Goal: Book appointment/travel/reservation

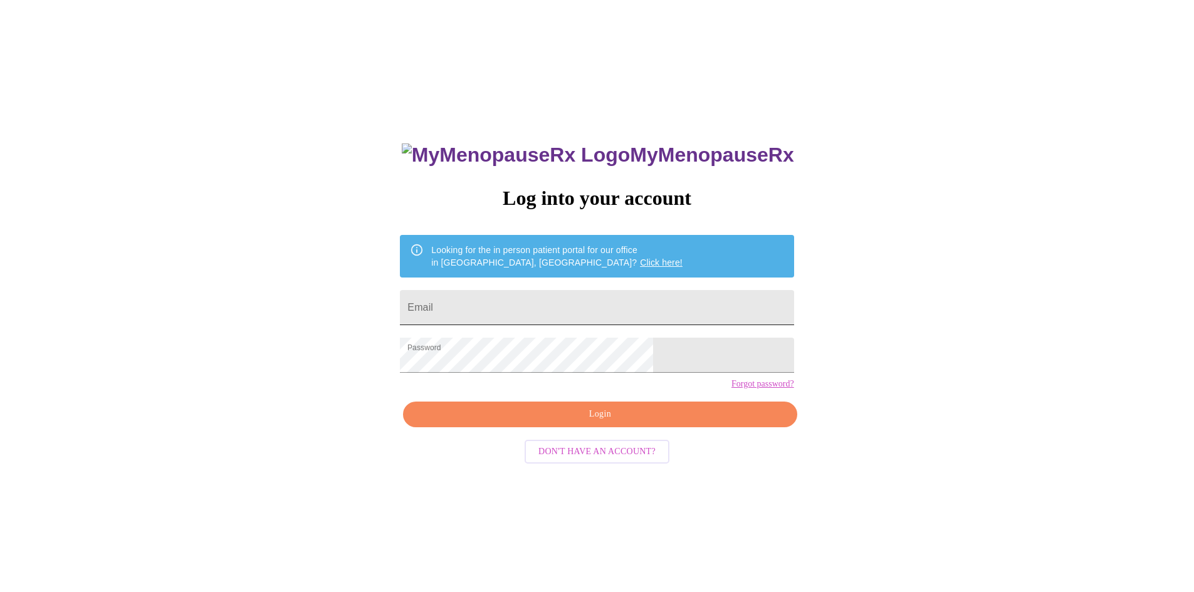
click at [545, 296] on input "Email" at bounding box center [597, 307] width 394 height 35
type input "nikkibopp1821@gmail.com"
click at [572, 422] on span "Login" at bounding box center [599, 415] width 365 height 16
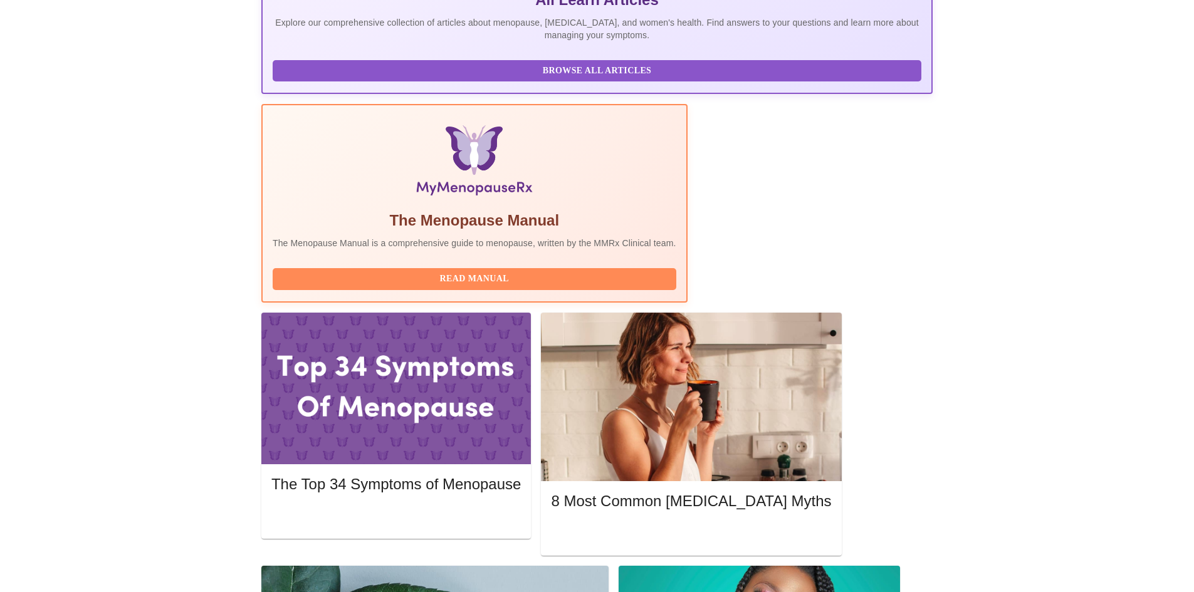
scroll to position [313, 0]
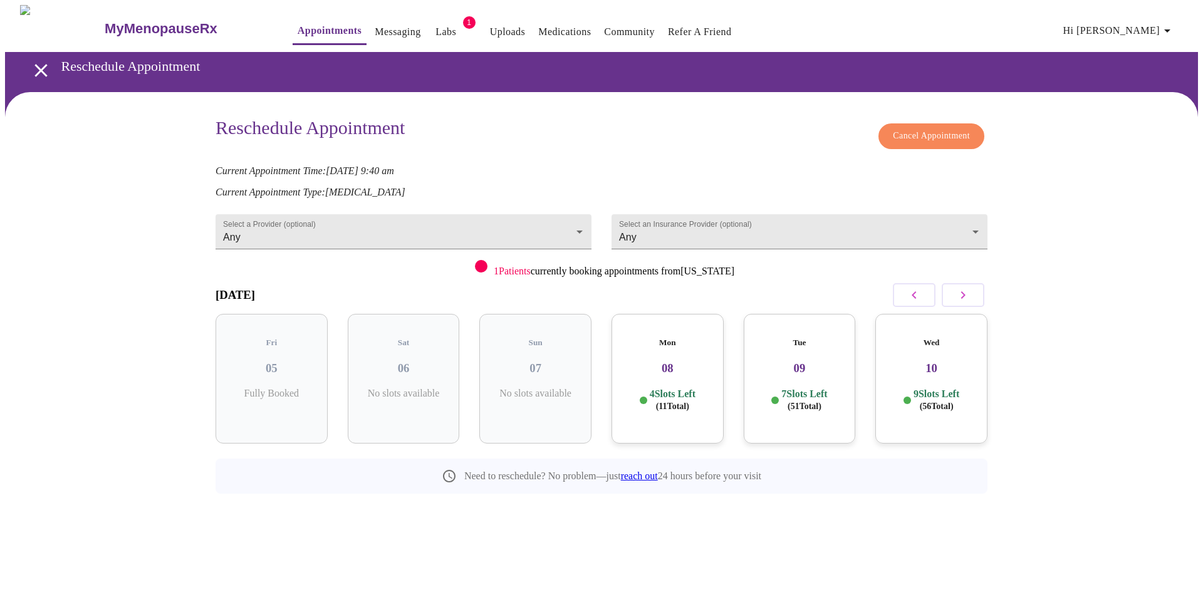
click at [966, 299] on icon "button" at bounding box center [963, 295] width 15 height 15
click at [432, 362] on h3 "29" at bounding box center [404, 369] width 92 height 14
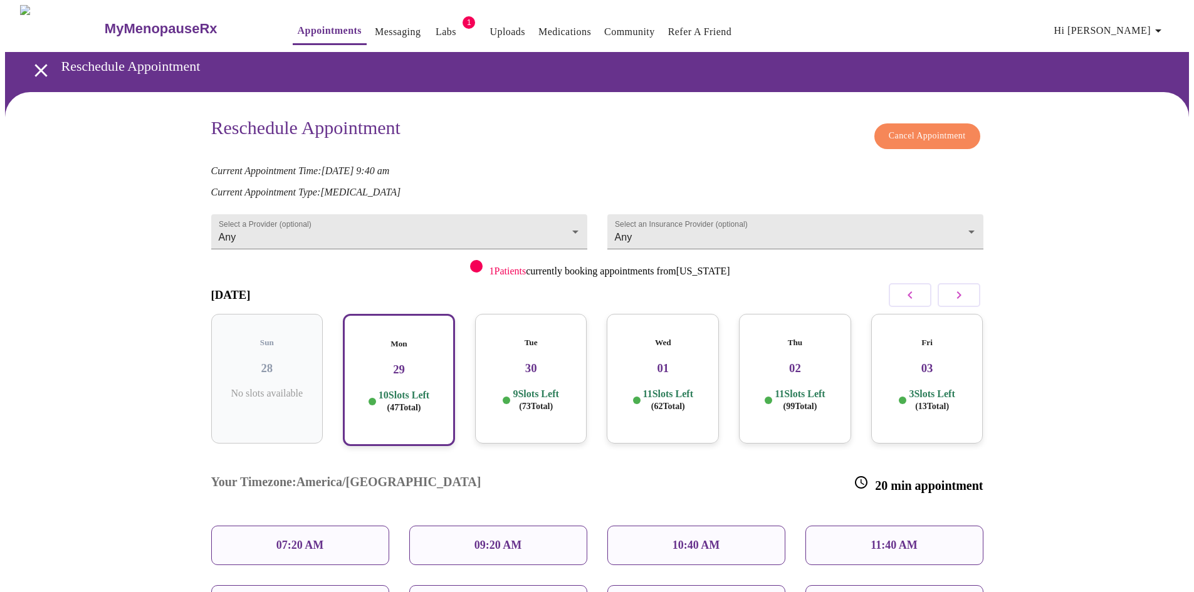
click at [500, 539] on p "09:20 AM" at bounding box center [498, 545] width 48 height 13
click at [484, 539] on p "09:20 AM" at bounding box center [498, 545] width 48 height 13
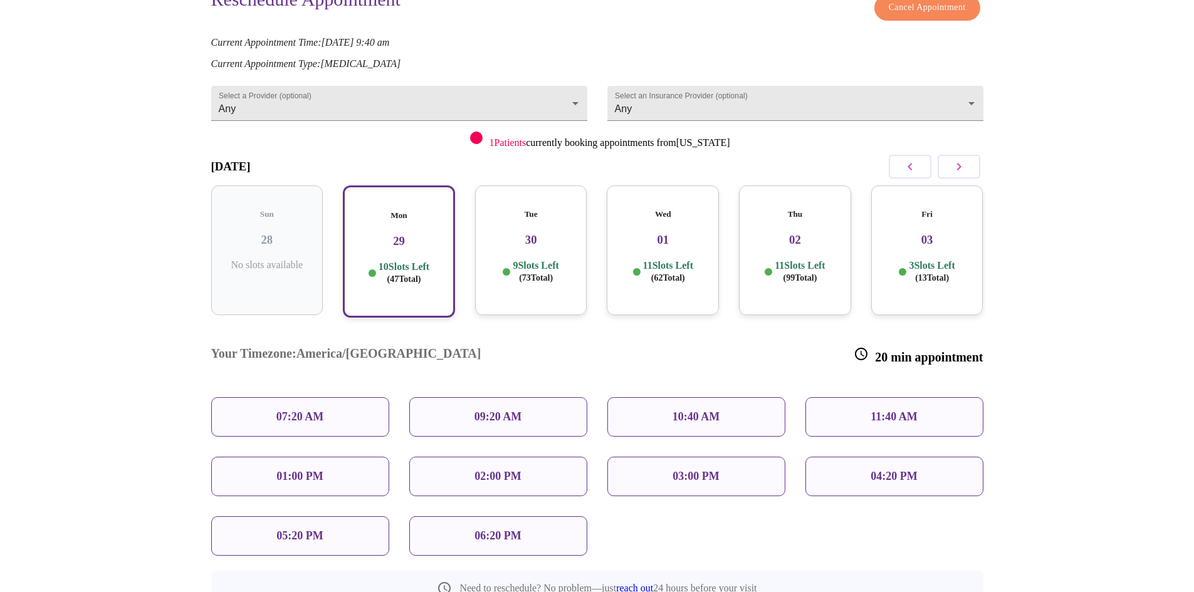
scroll to position [188, 0]
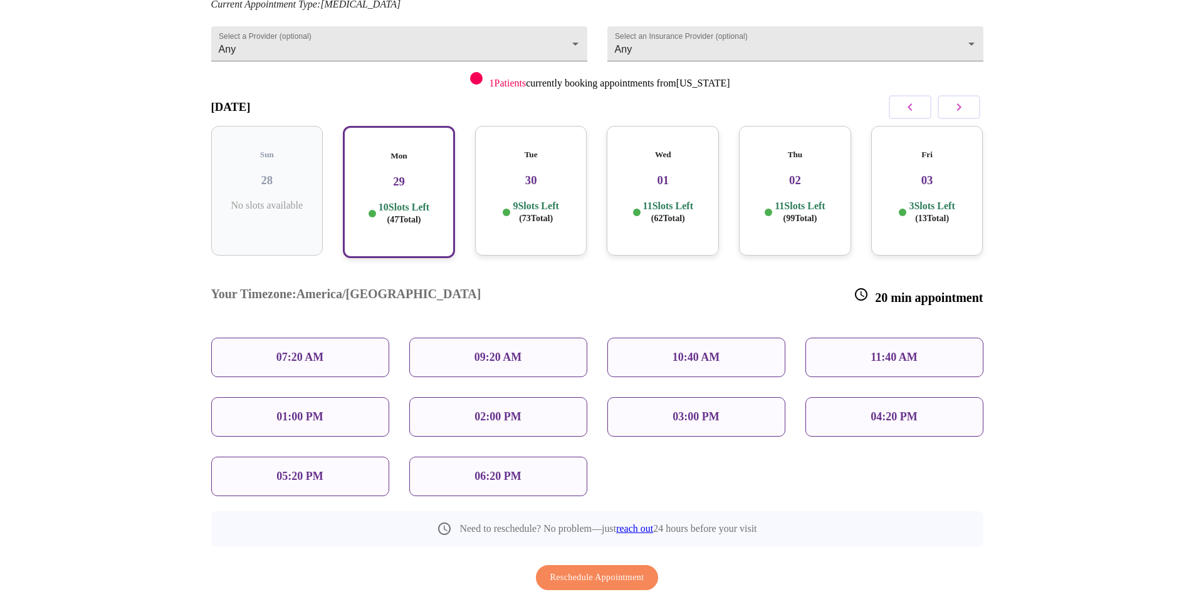
click at [496, 351] on p "09:20 AM" at bounding box center [498, 357] width 48 height 13
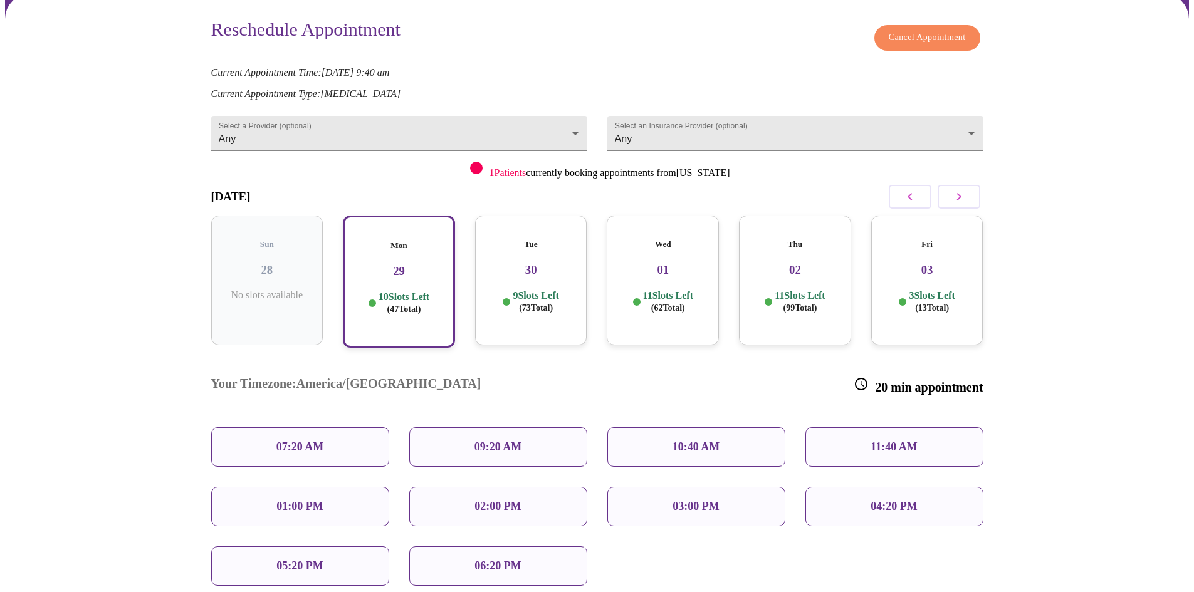
scroll to position [0, 0]
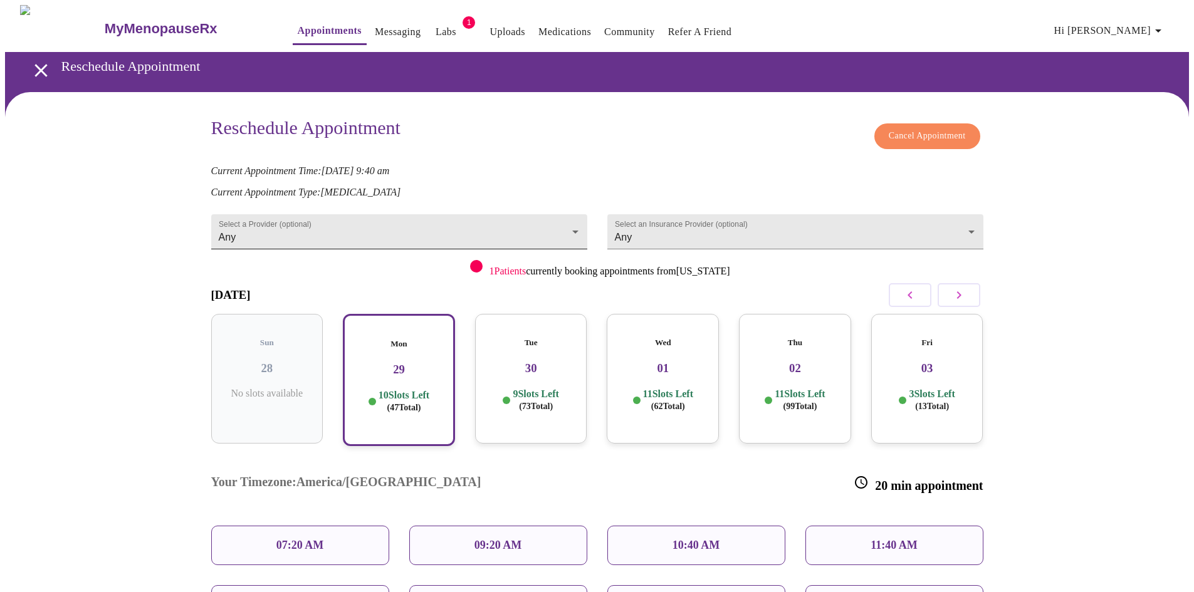
click at [249, 233] on body "MyMenopauseRx Appointments Messaging Labs 1 Uploads Medications Community Refer…" at bounding box center [597, 423] width 1184 height 836
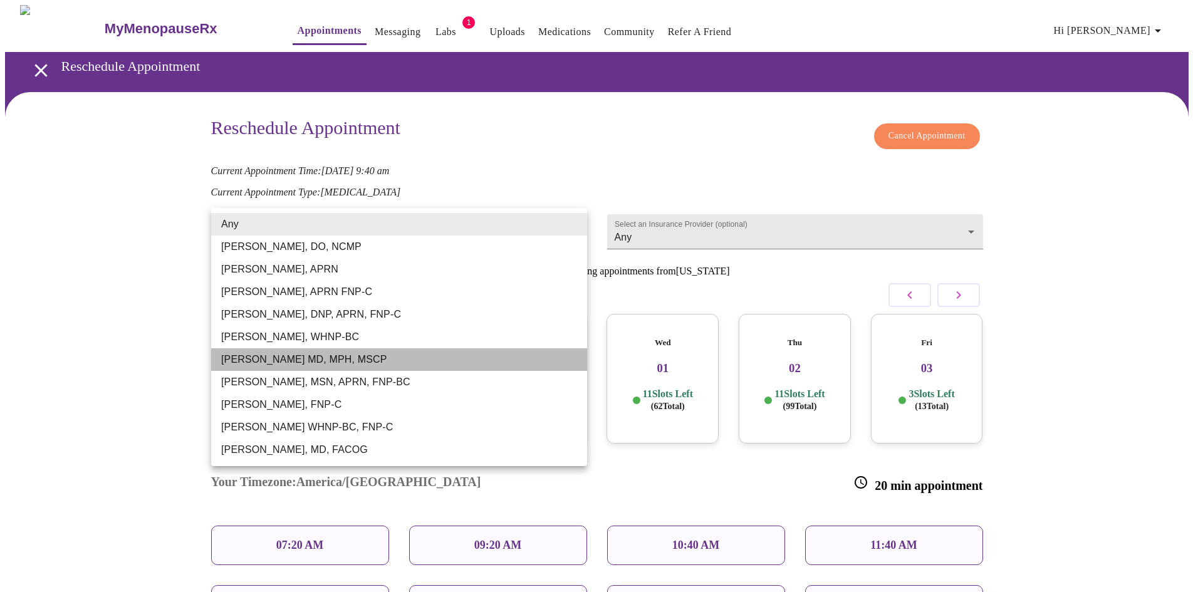
click at [308, 358] on li "[PERSON_NAME] MD, MPH, MSCP" at bounding box center [399, 359] width 376 height 23
type input "[PERSON_NAME] MD, MPH, MSCP"
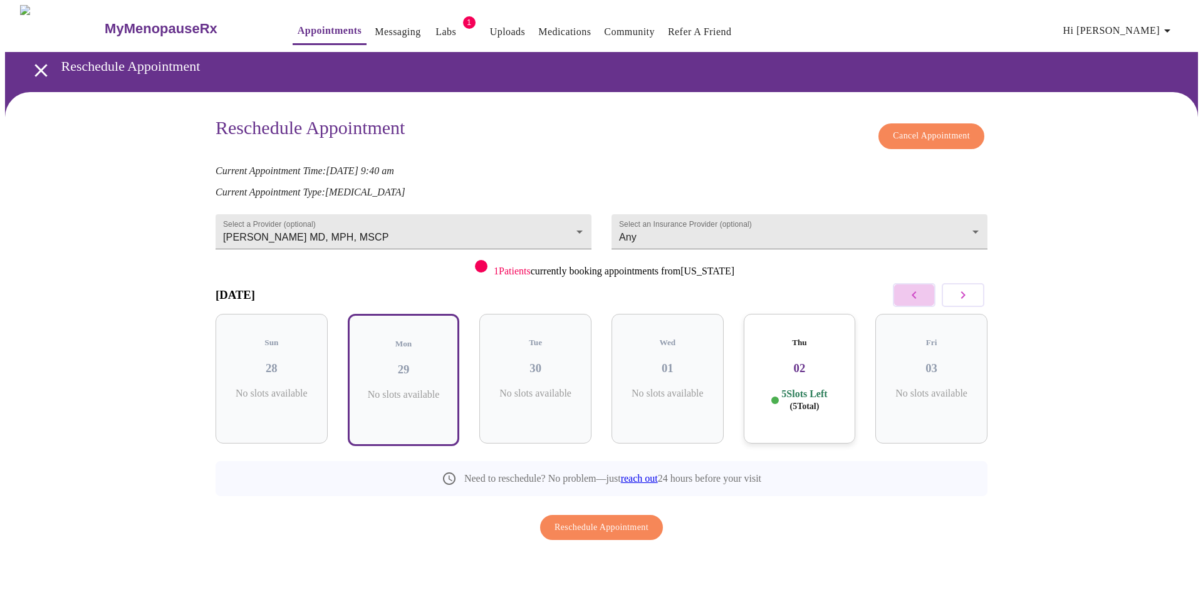
click at [907, 300] on icon "button" at bounding box center [914, 295] width 15 height 15
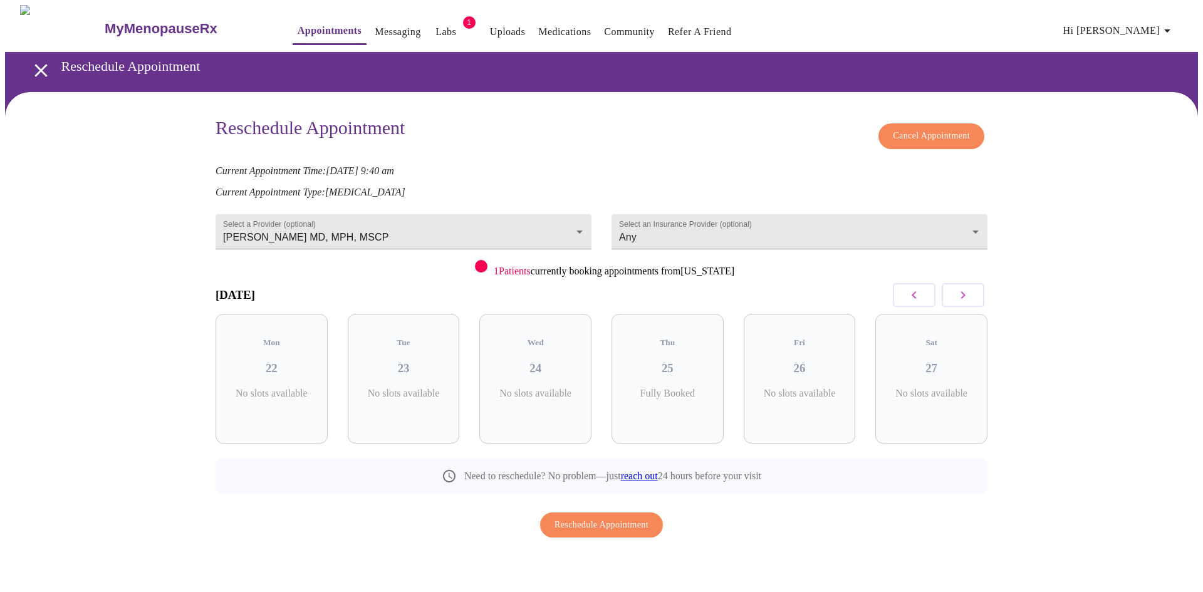
click at [907, 300] on icon "button" at bounding box center [914, 295] width 15 height 15
click at [911, 300] on icon "button" at bounding box center [914, 295] width 15 height 15
click at [968, 294] on icon "button" at bounding box center [963, 295] width 15 height 15
click at [966, 297] on icon "button" at bounding box center [963, 295] width 15 height 15
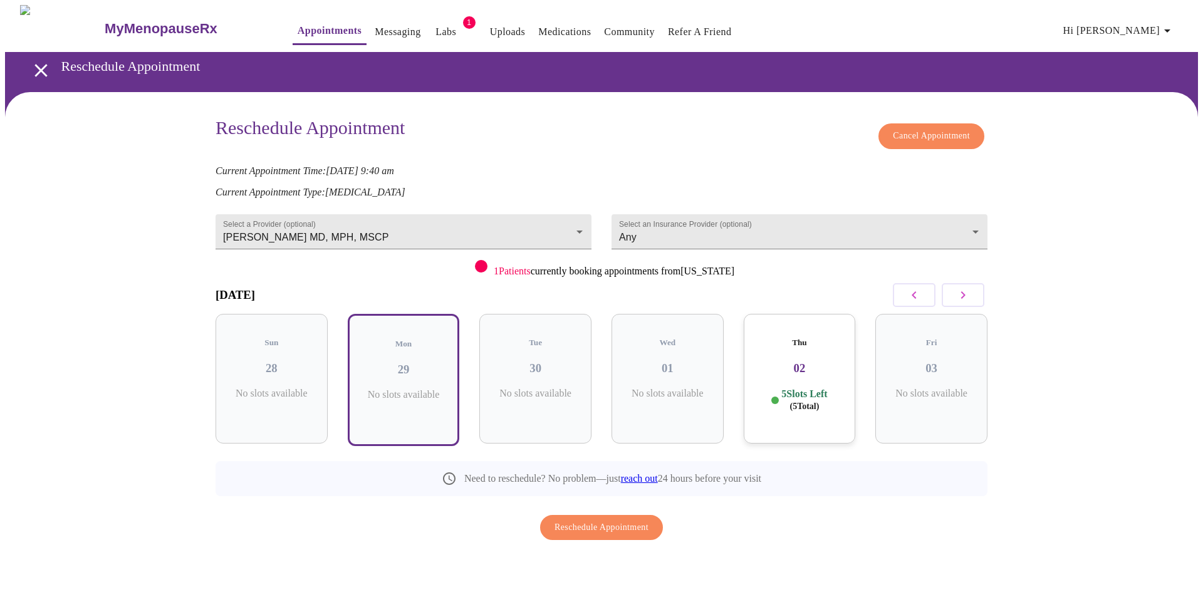
click at [819, 364] on div "Thu 02 5 Slots Left ( 5 Total)" at bounding box center [800, 379] width 112 height 130
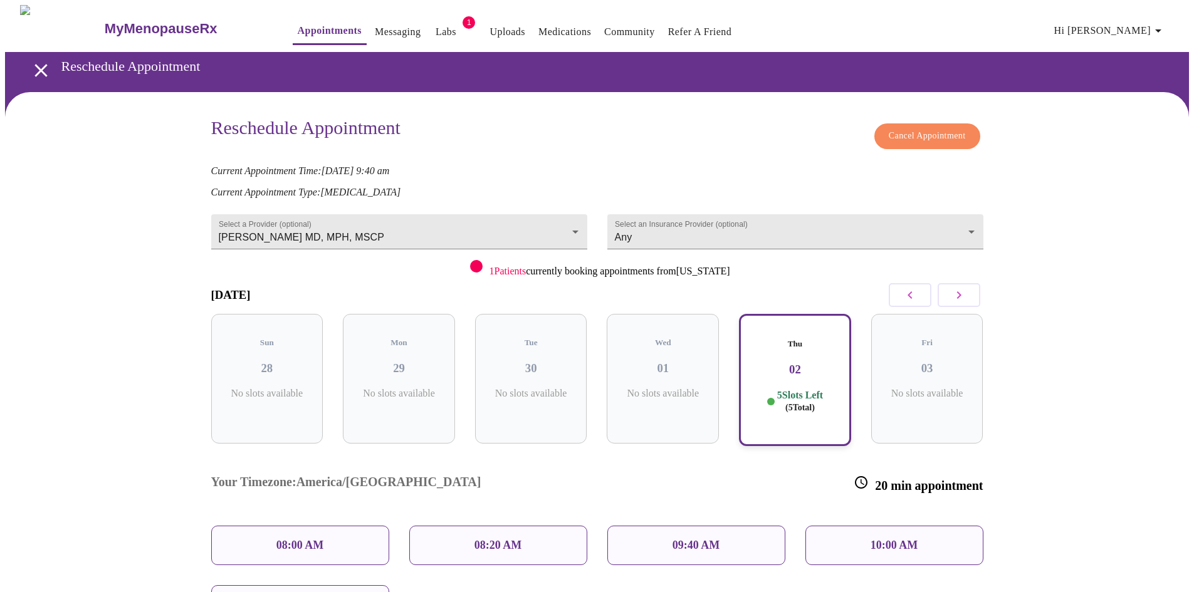
click at [945, 285] on button "button" at bounding box center [959, 295] width 43 height 24
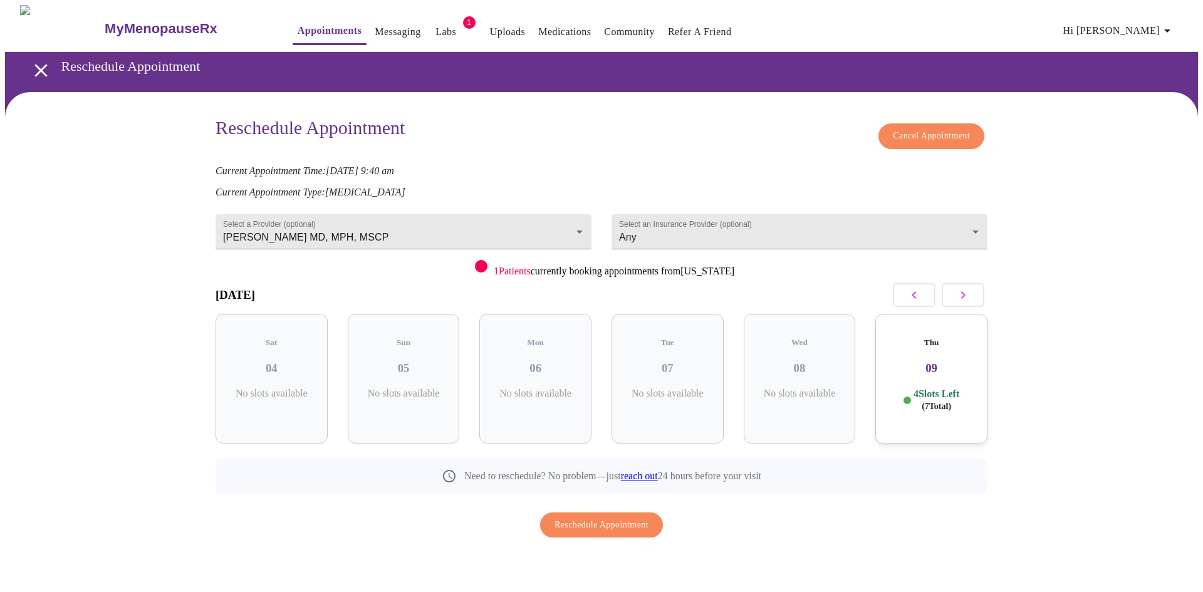
click at [921, 288] on icon "button" at bounding box center [914, 295] width 15 height 15
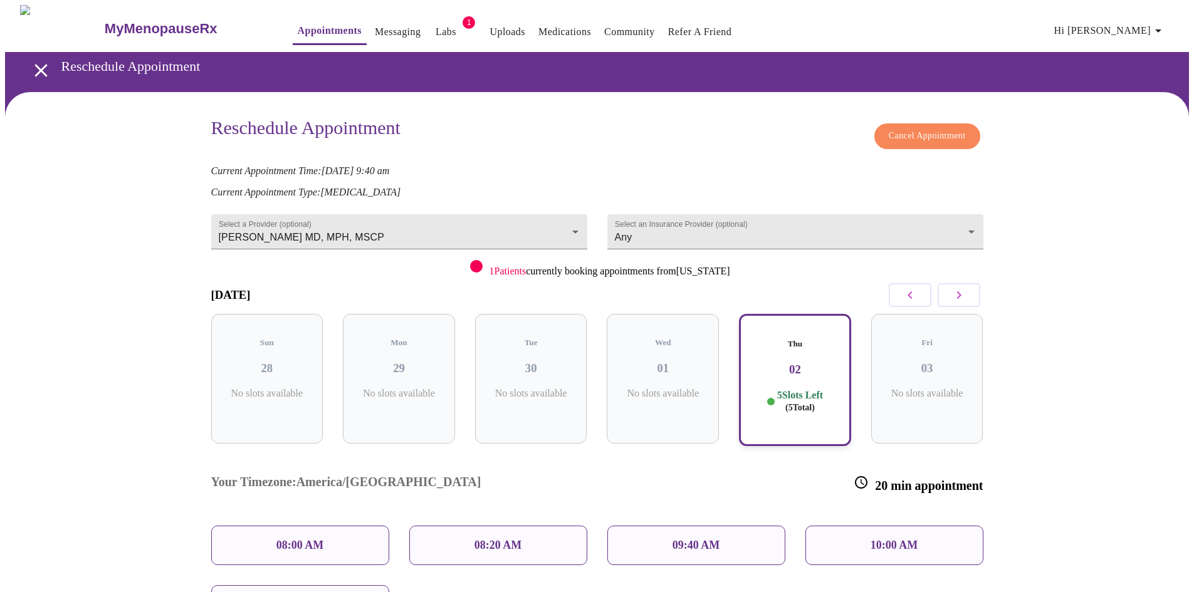
click at [703, 526] on div "09:40 AM" at bounding box center [696, 545] width 178 height 39
click at [698, 539] on p "09:40 AM" at bounding box center [696, 545] width 48 height 13
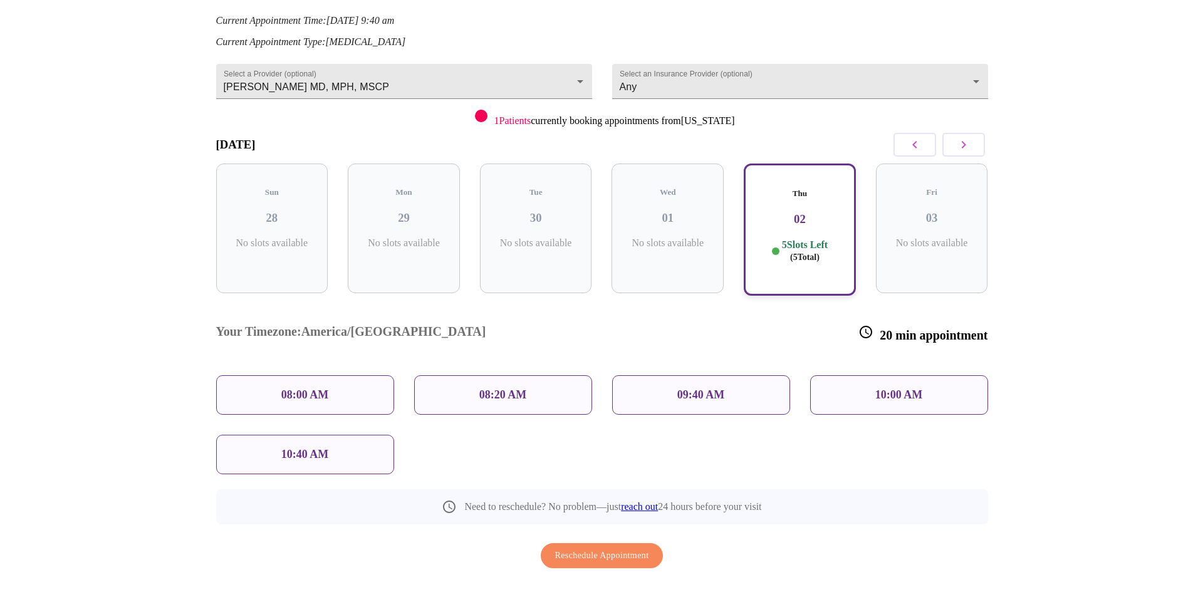
scroll to position [151, 0]
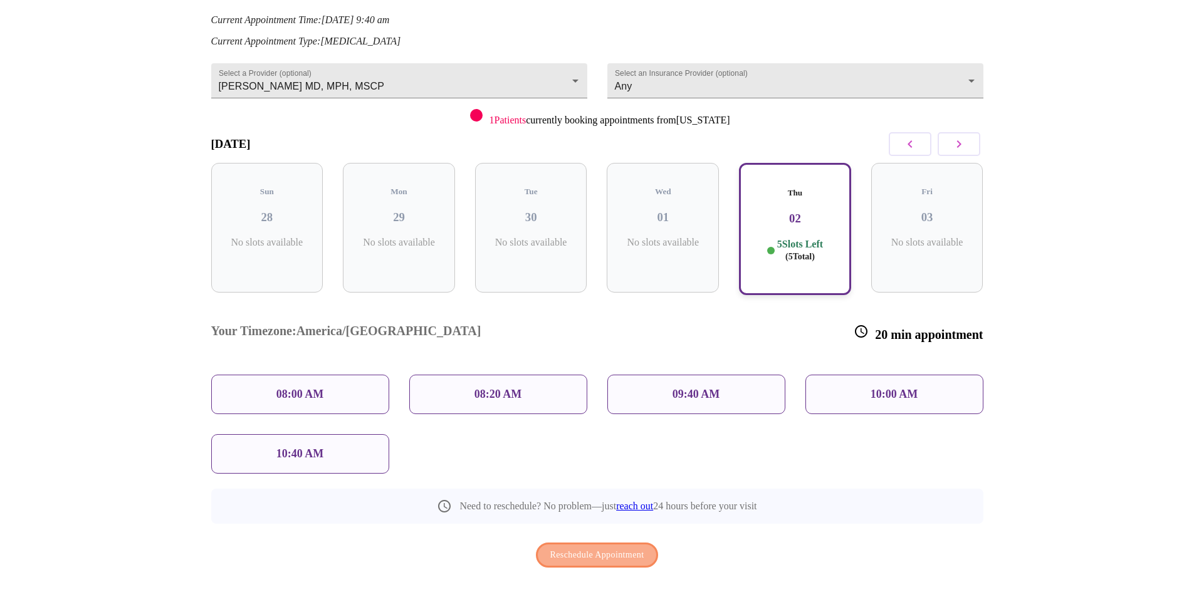
click at [603, 548] on span "Reschedule Appointment" at bounding box center [597, 556] width 94 height 16
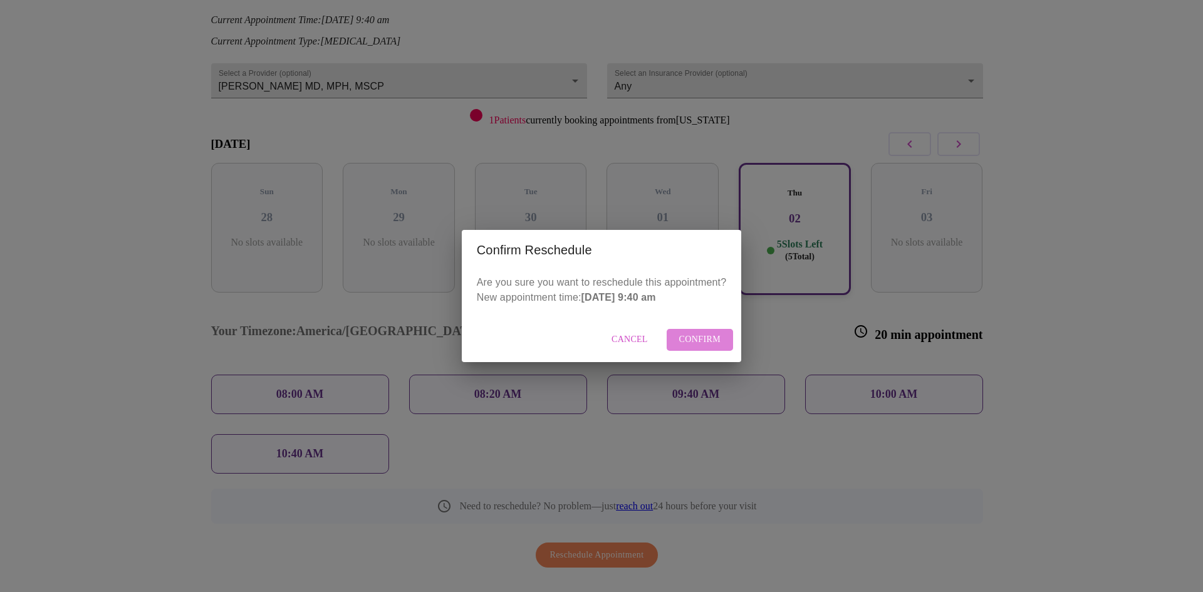
click at [704, 337] on span "Confirm" at bounding box center [700, 340] width 42 height 16
